Goal: Register for event/course

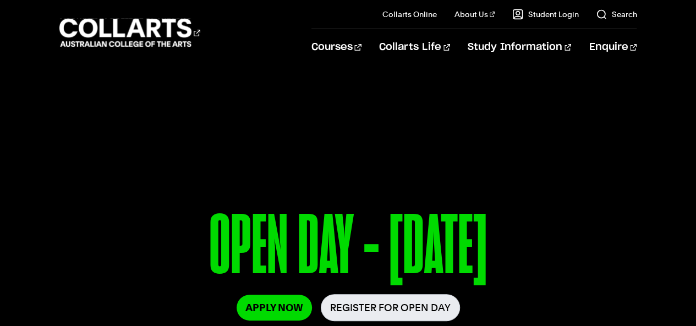
scroll to position [110, 0]
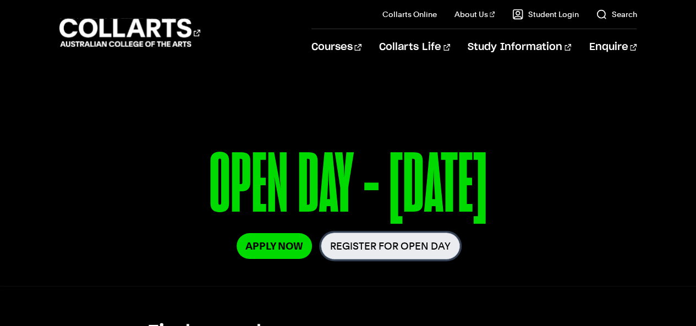
click at [398, 248] on link "Register for Open Day" at bounding box center [390, 246] width 139 height 27
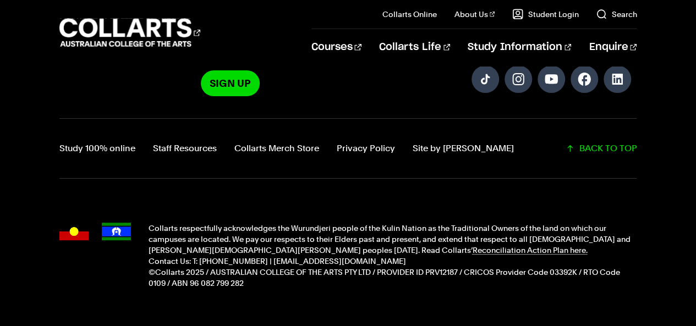
scroll to position [1381, 0]
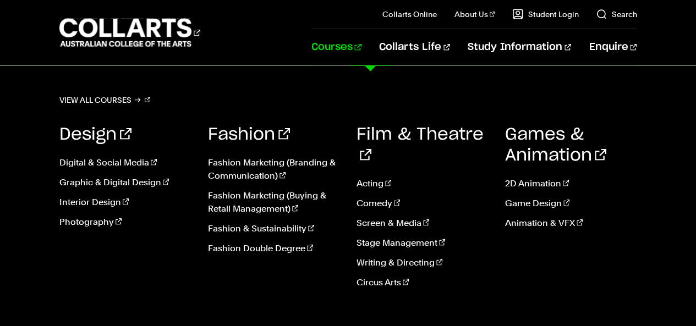
click at [362, 45] on link "Courses" at bounding box center [337, 47] width 50 height 36
click at [382, 256] on link "Writing & Directing" at bounding box center [423, 262] width 132 height 13
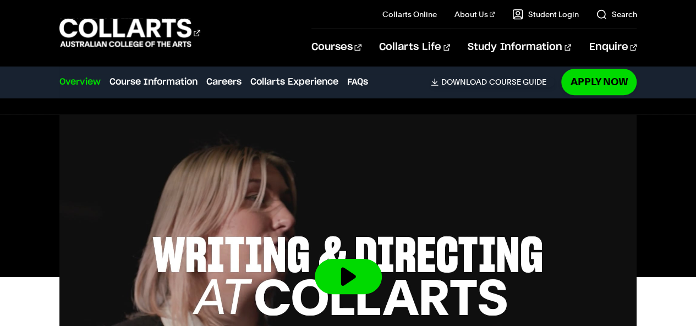
scroll to position [385, 0]
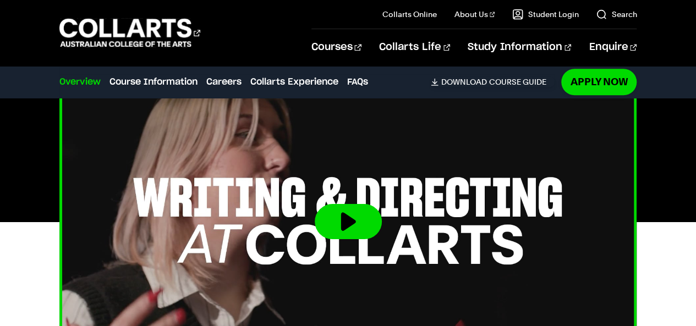
click at [343, 218] on button at bounding box center [348, 221] width 67 height 35
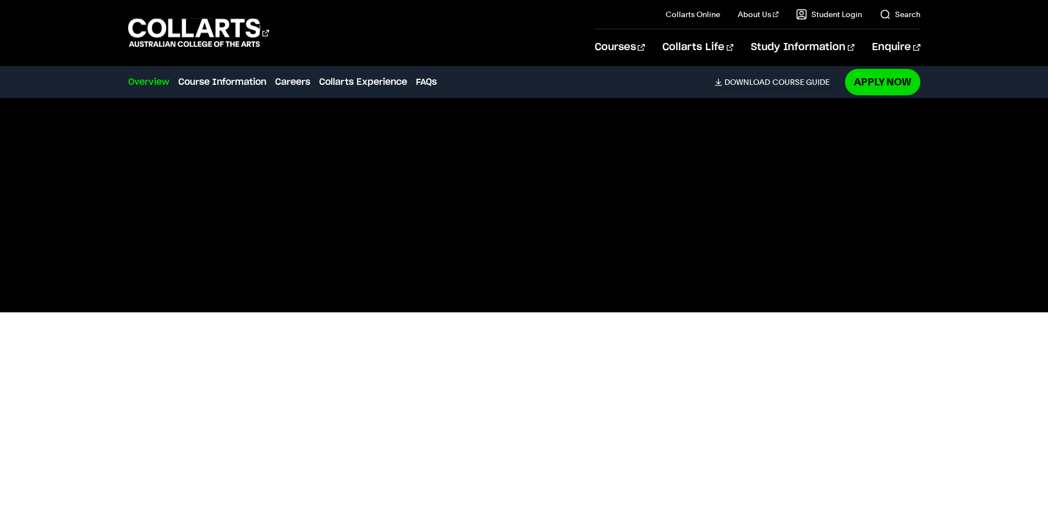
scroll to position [330, 0]
